Goal: Transaction & Acquisition: Purchase product/service

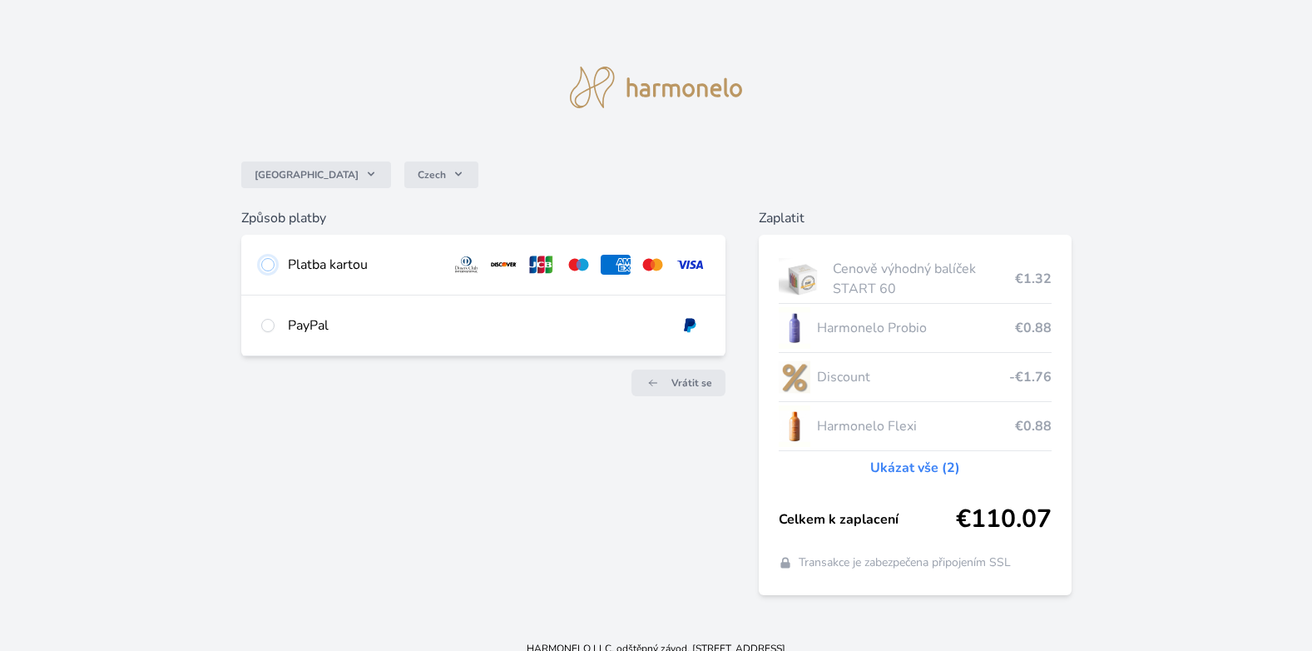
click at [268, 261] on input "radio" at bounding box center [267, 264] width 13 height 13
radio input "true"
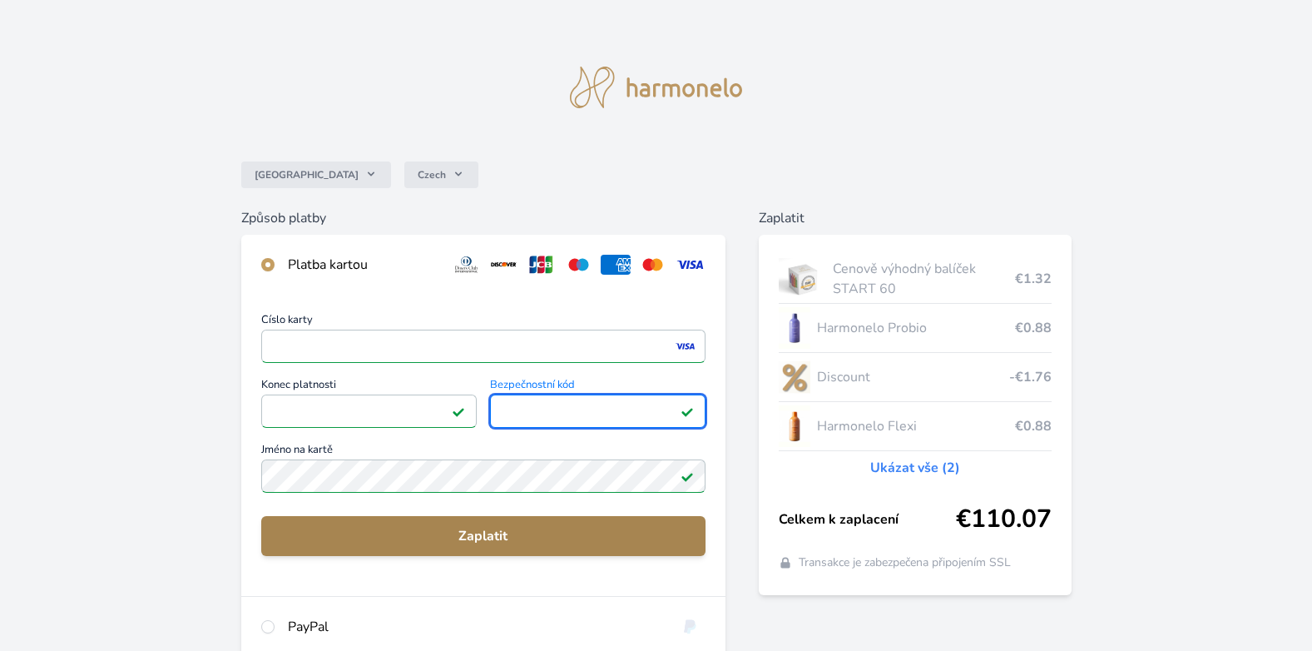
click at [473, 531] on span "Zaplatit" at bounding box center [484, 536] width 419 height 20
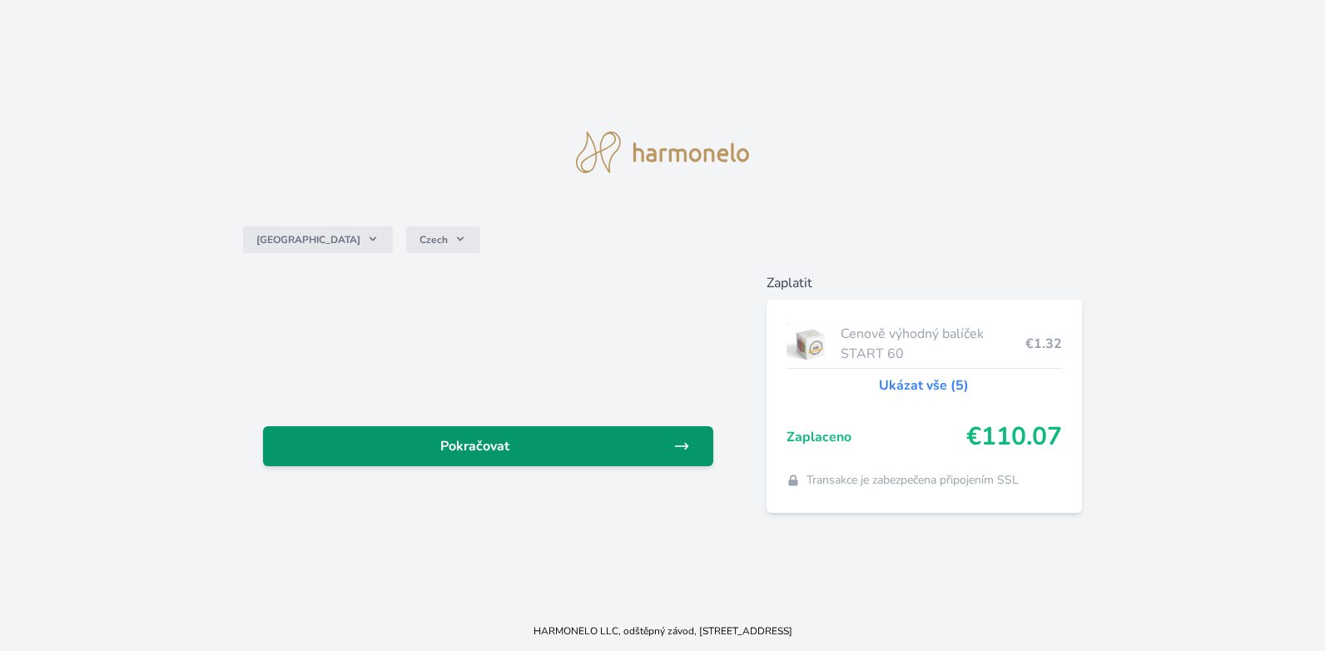
click at [477, 455] on span "Pokračovat" at bounding box center [474, 446] width 397 height 20
